Goal: Navigation & Orientation: Find specific page/section

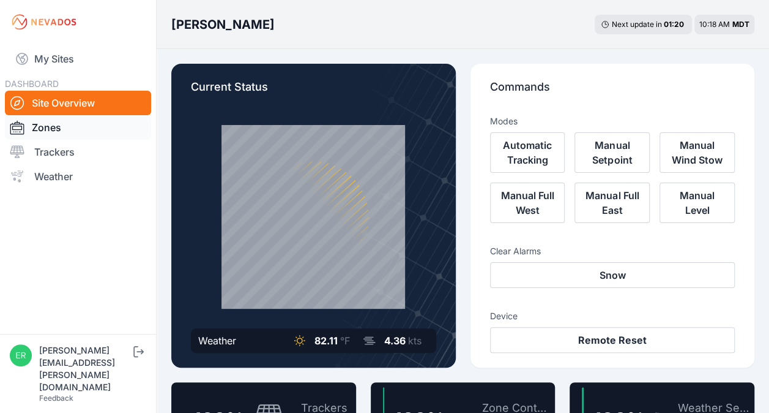
click at [35, 129] on link "Zones" at bounding box center [78, 127] width 146 height 24
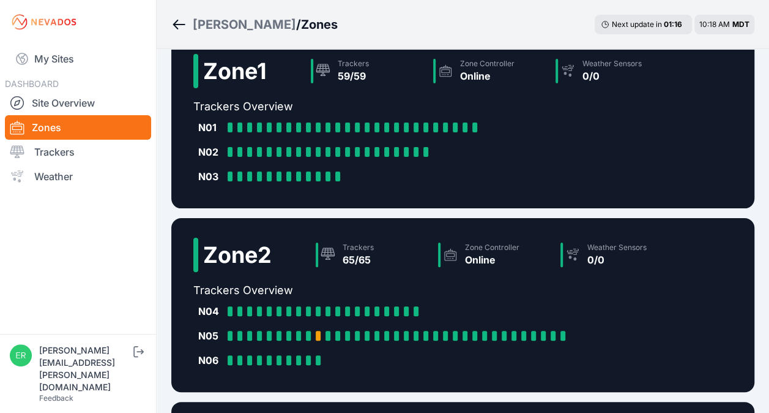
scroll to position [2, 0]
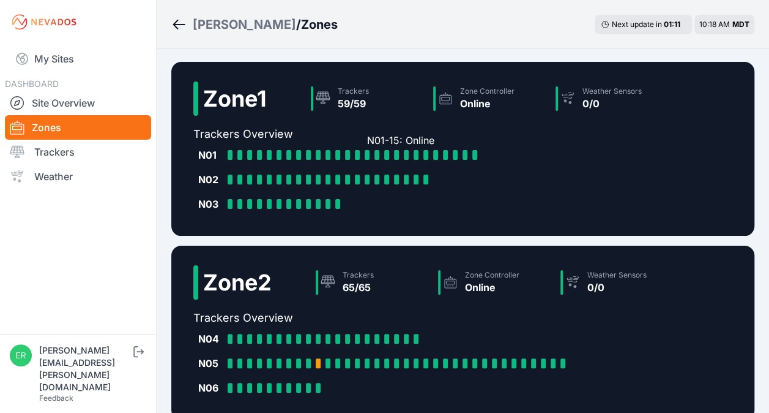
click at [368, 154] on div at bounding box center [367, 155] width 5 height 10
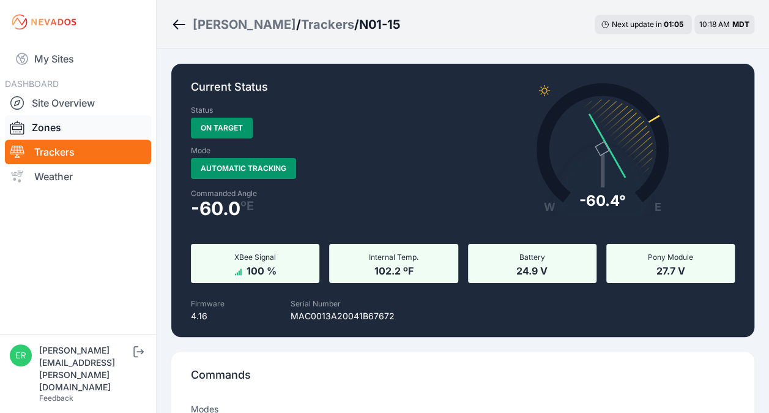
click at [86, 126] on link "Zones" at bounding box center [78, 127] width 146 height 24
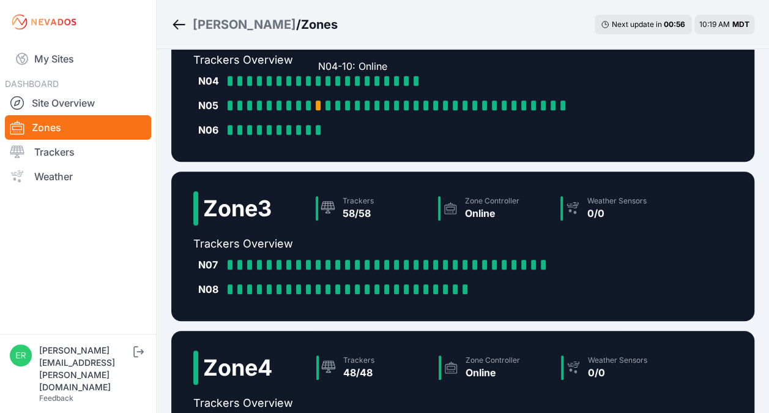
scroll to position [184, 0]
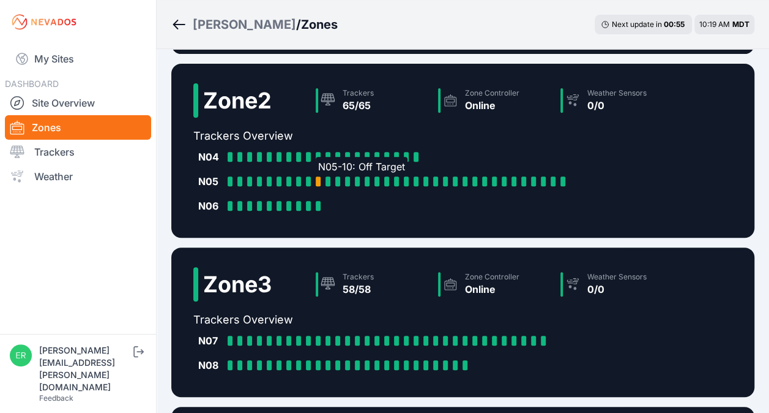
click at [319, 179] on div at bounding box center [318, 181] width 5 height 10
